Goal: Task Accomplishment & Management: Manage account settings

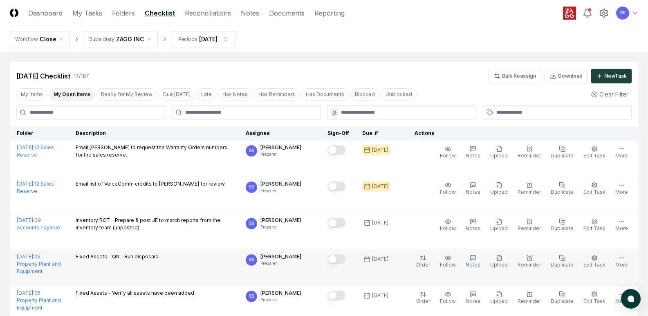
click at [341, 259] on button "Mark complete" at bounding box center [337, 259] width 18 height 10
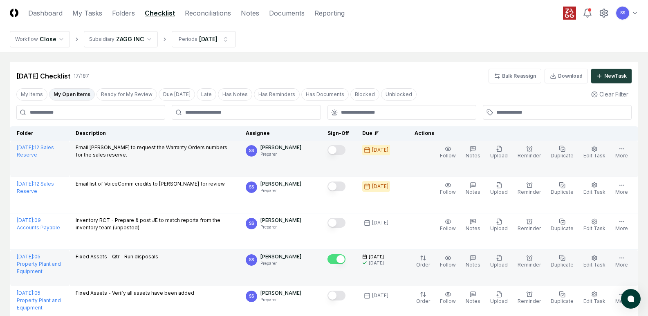
click at [346, 151] on button "Mark complete" at bounding box center [337, 150] width 18 height 10
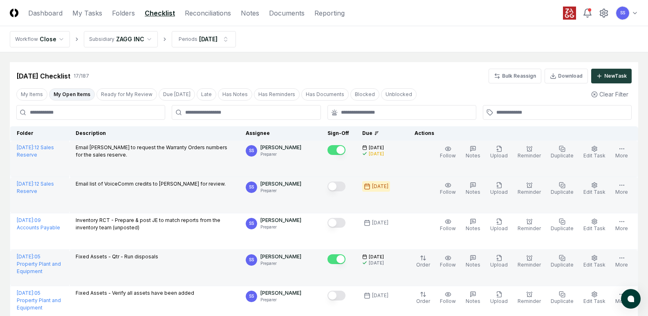
click at [346, 184] on button "Mark complete" at bounding box center [337, 187] width 18 height 10
click at [32, 92] on button "My Items" at bounding box center [31, 94] width 31 height 12
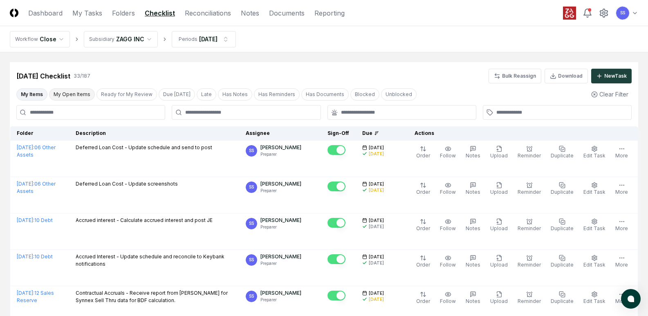
click at [70, 92] on button "My Open Items" at bounding box center [72, 94] width 46 height 12
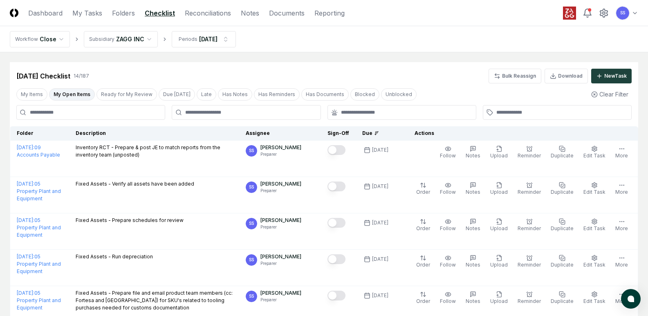
click at [70, 92] on button "My Open Items" at bounding box center [72, 94] width 46 height 12
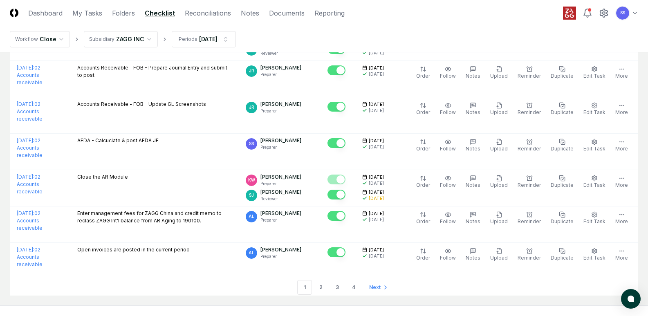
scroll to position [1718, 0]
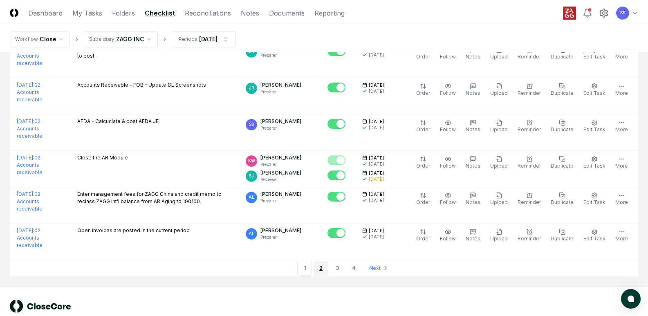
click at [319, 268] on link "2" at bounding box center [321, 268] width 15 height 15
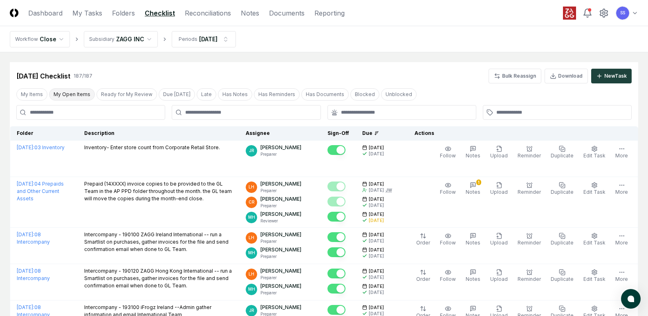
click at [62, 95] on button "My Open Items" at bounding box center [72, 94] width 46 height 12
